Goal: Task Accomplishment & Management: Use online tool/utility

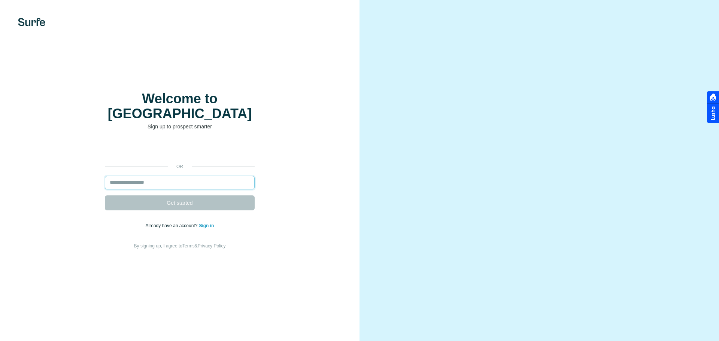
click at [184, 176] on input "email" at bounding box center [180, 182] width 150 height 13
type input "**********"
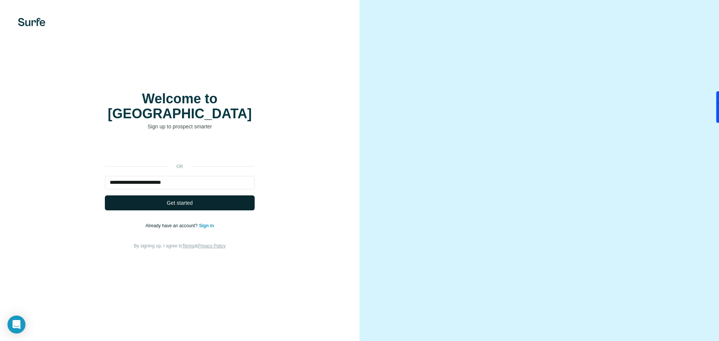
click at [189, 199] on span "Get started" at bounding box center [180, 202] width 26 height 7
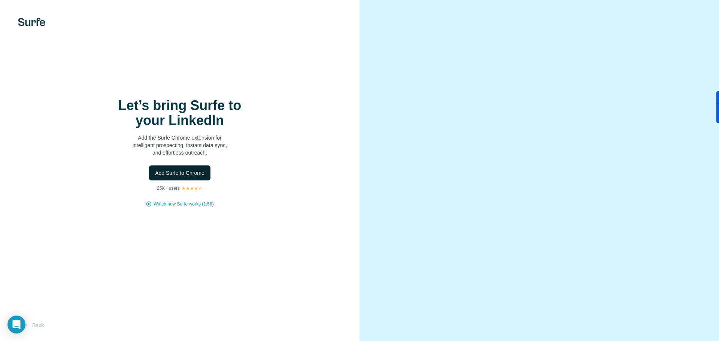
click at [176, 175] on span "Add Surfe to Chrome" at bounding box center [179, 172] width 49 height 7
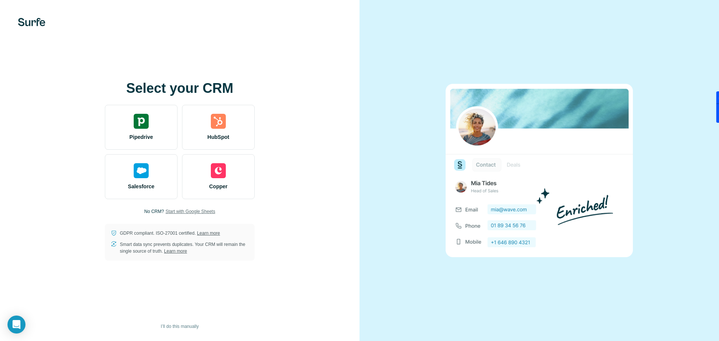
click at [204, 214] on span "Start with Google Sheets" at bounding box center [191, 211] width 50 height 7
click at [191, 327] on span "I’ll do this manually" at bounding box center [180, 326] width 38 height 7
click at [171, 329] on span "I’ll do this manually" at bounding box center [180, 326] width 38 height 7
click at [191, 324] on span "I’ll do this manually" at bounding box center [180, 326] width 38 height 7
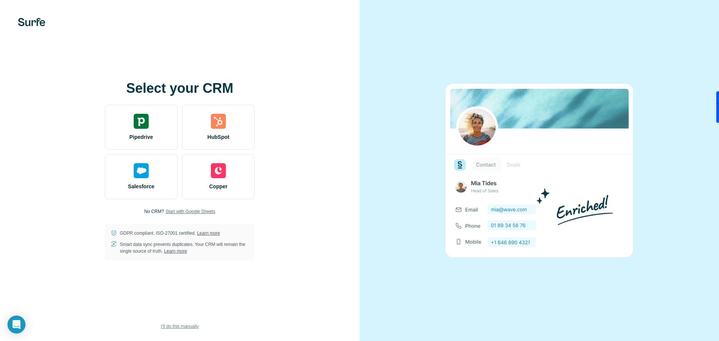
click at [191, 324] on span "I’ll do this manually" at bounding box center [180, 326] width 38 height 7
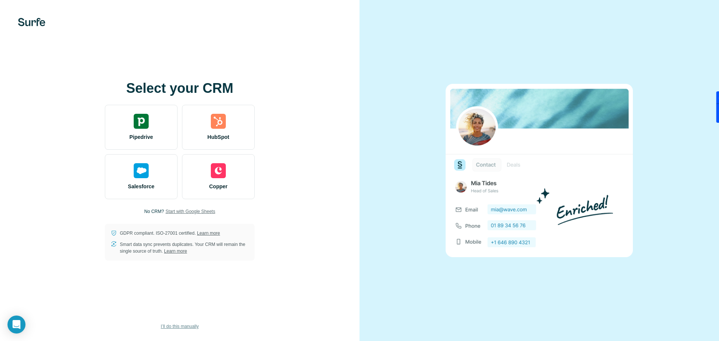
click at [191, 324] on span "I’ll do this manually" at bounding box center [180, 326] width 38 height 7
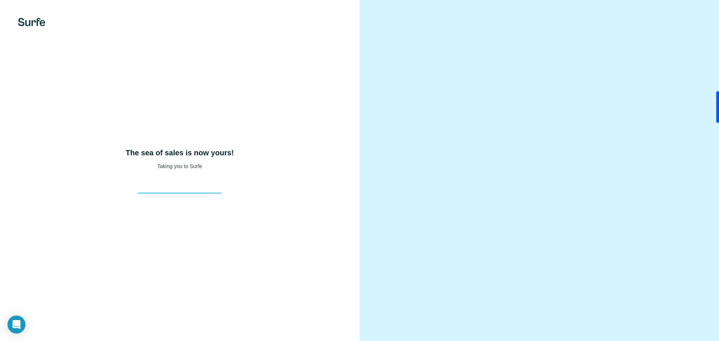
click at [214, 188] on div at bounding box center [180, 186] width 96 height 15
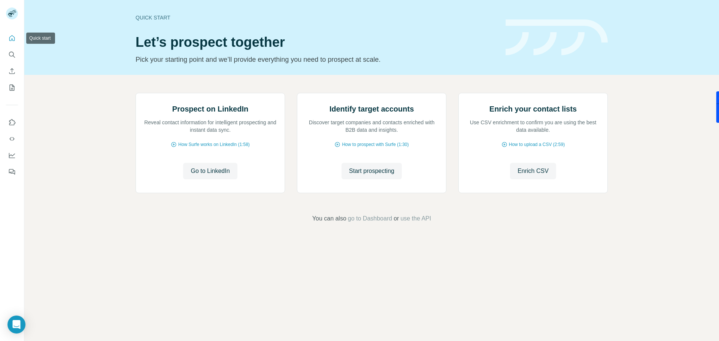
click at [12, 40] on icon "Quick start" at bounding box center [11, 37] width 7 height 7
click at [13, 53] on icon "Search" at bounding box center [11, 54] width 7 height 7
